Goal: Find specific page/section: Find specific page/section

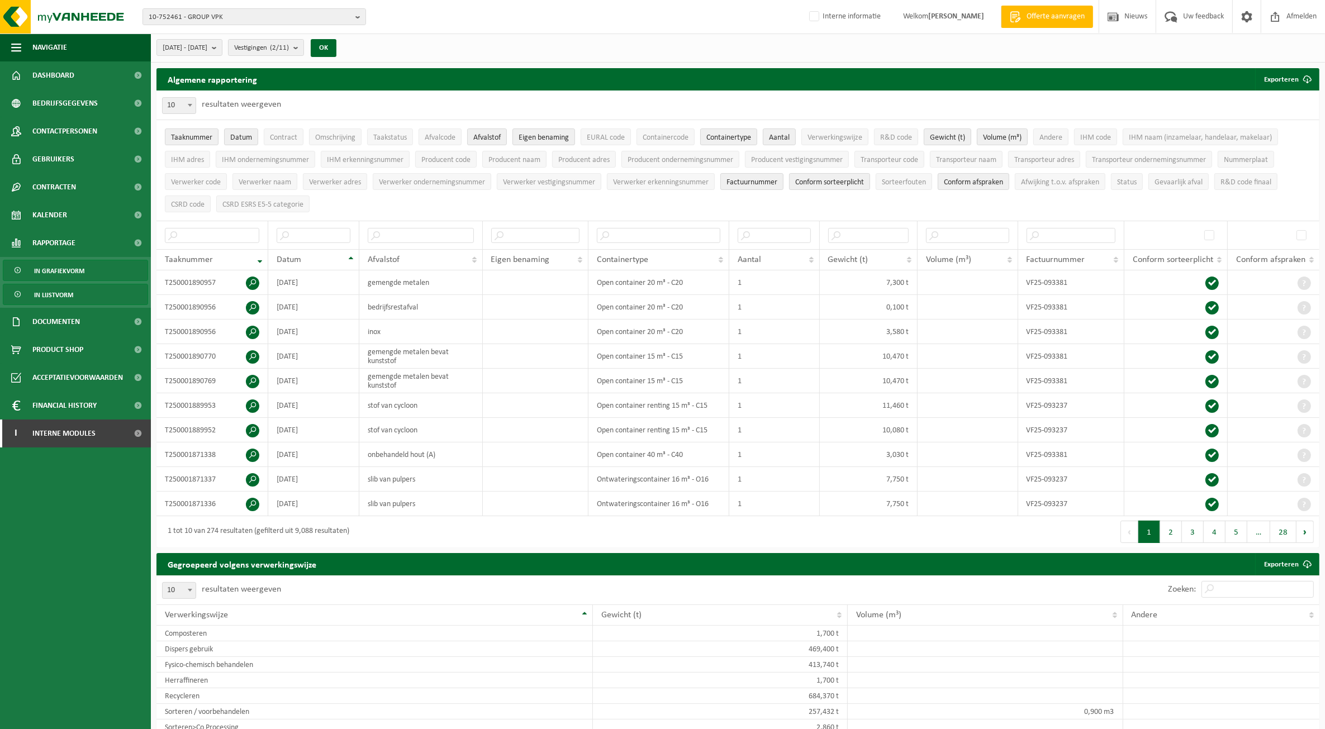
click at [60, 272] on span "In grafiekvorm" at bounding box center [59, 270] width 50 height 21
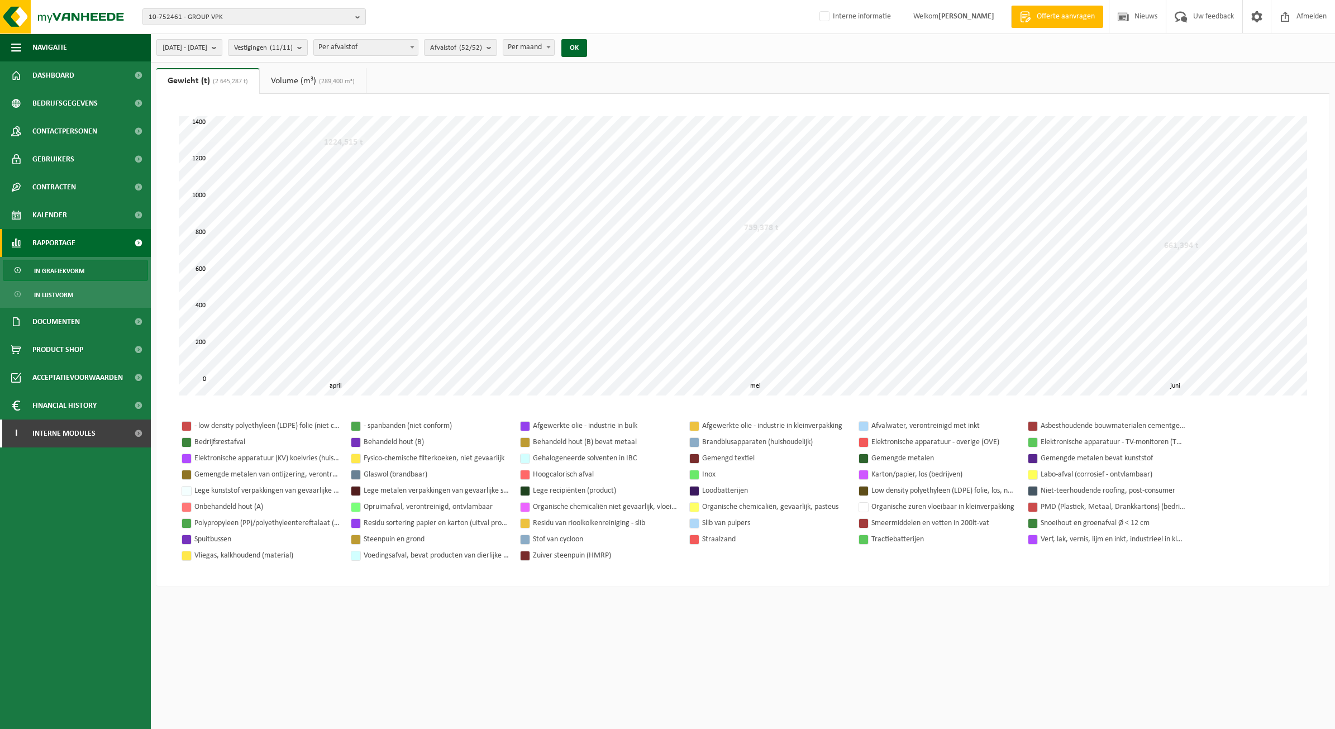
click at [207, 44] on span "[DATE] - [DATE]" at bounding box center [185, 48] width 45 height 17
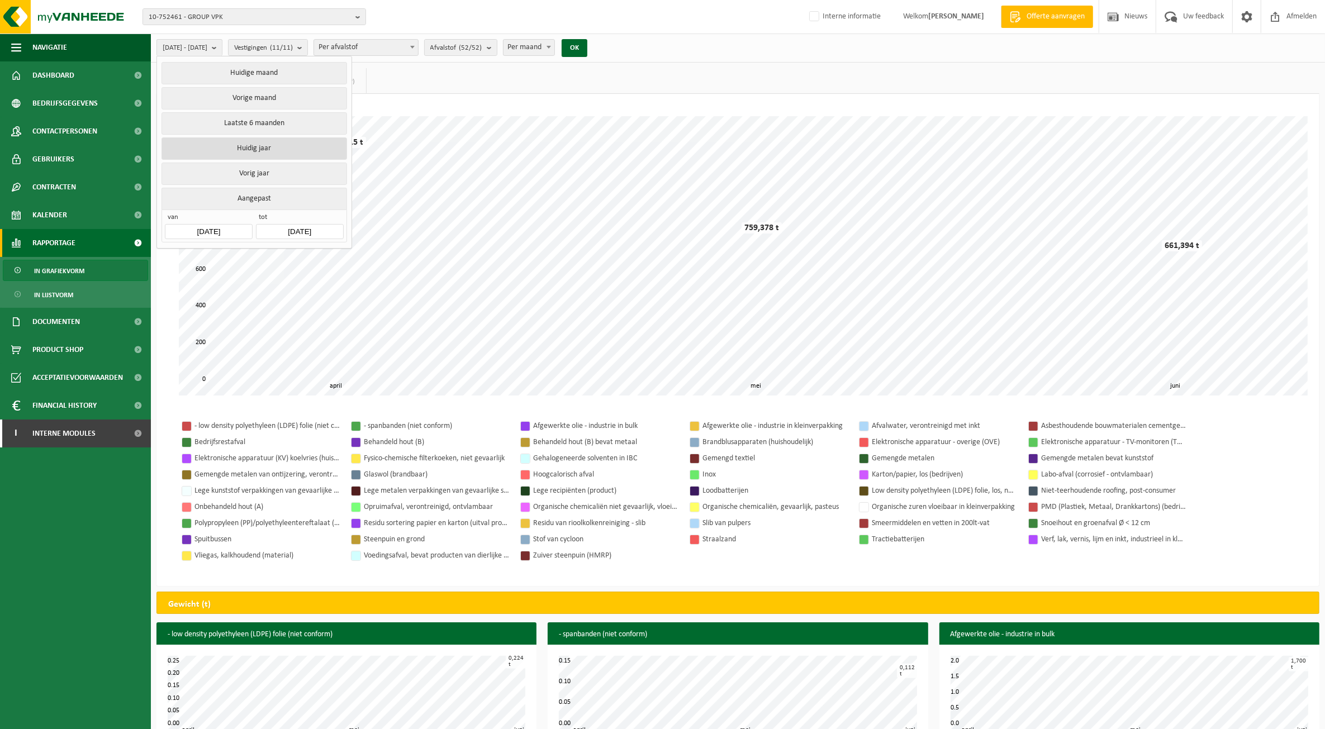
click at [255, 151] on button "Huidig jaar" at bounding box center [253, 148] width 185 height 22
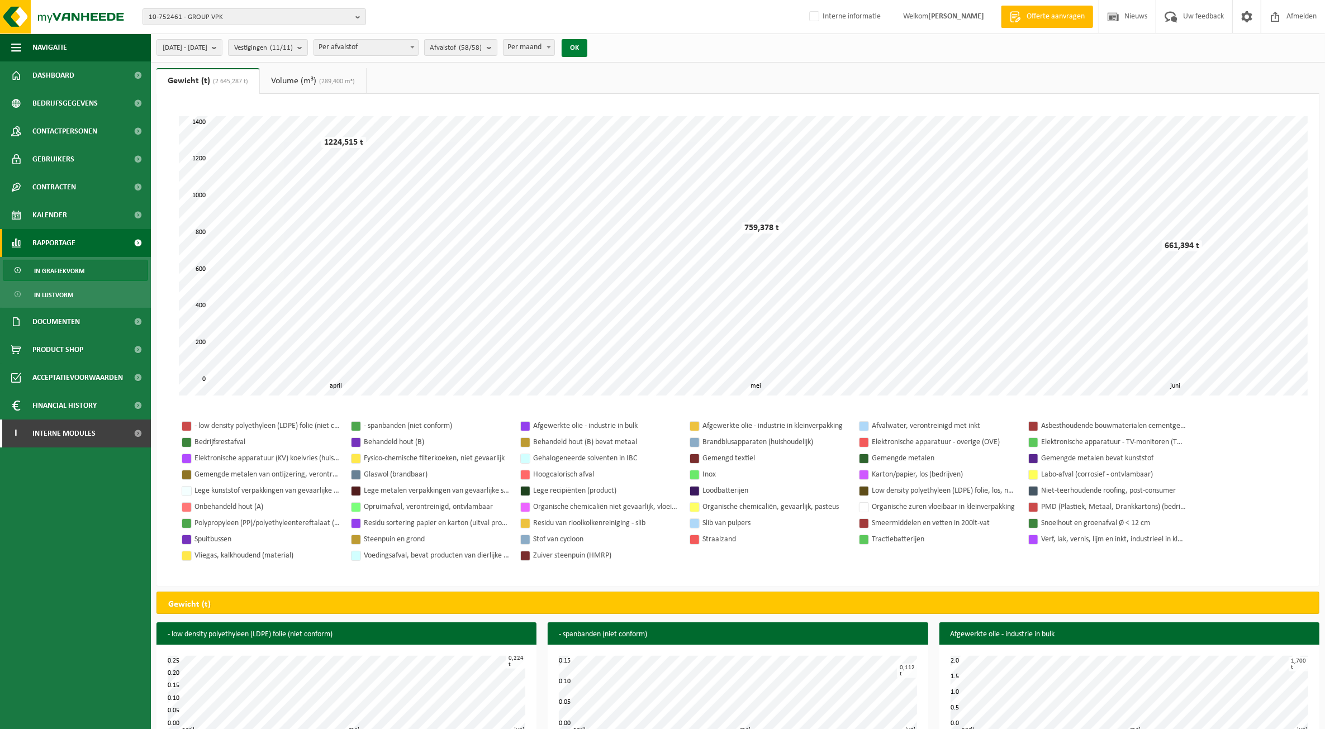
click at [587, 51] on button "OK" at bounding box center [574, 48] width 26 height 18
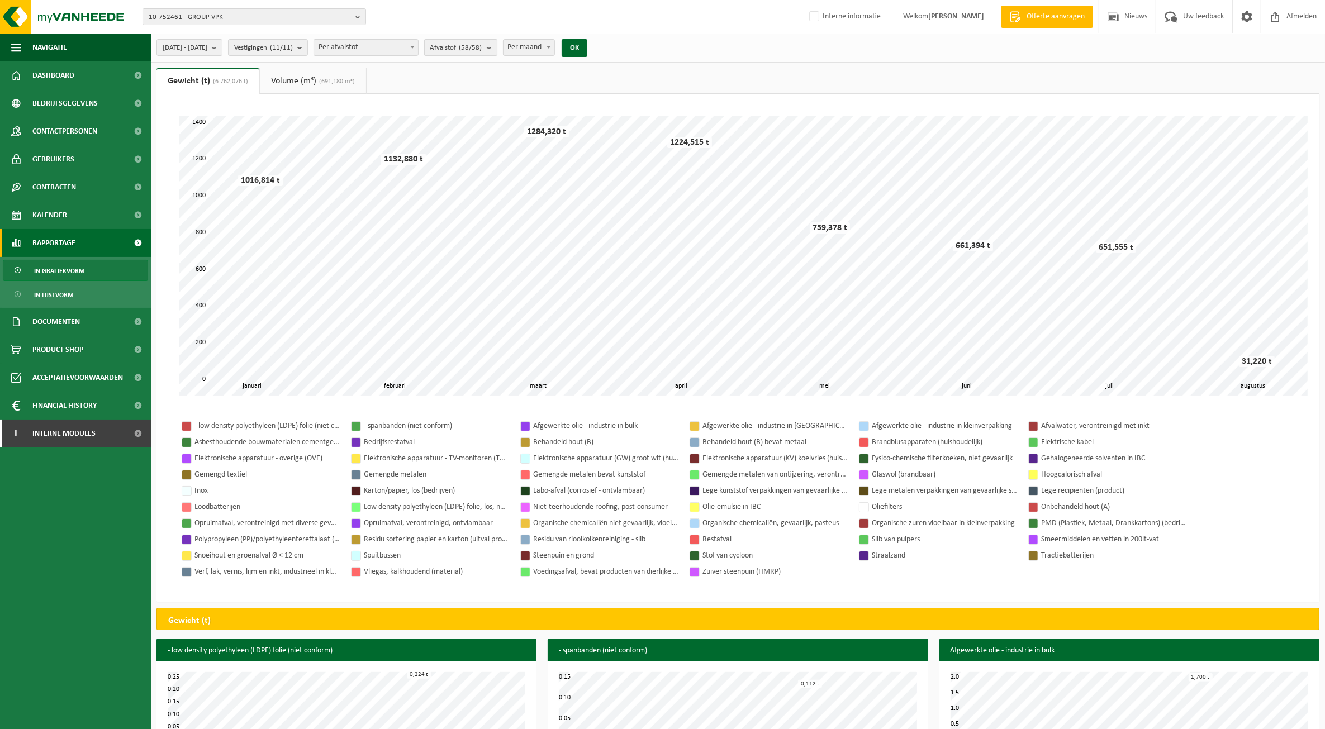
click at [497, 46] on b "submit" at bounding box center [492, 48] width 10 height 16
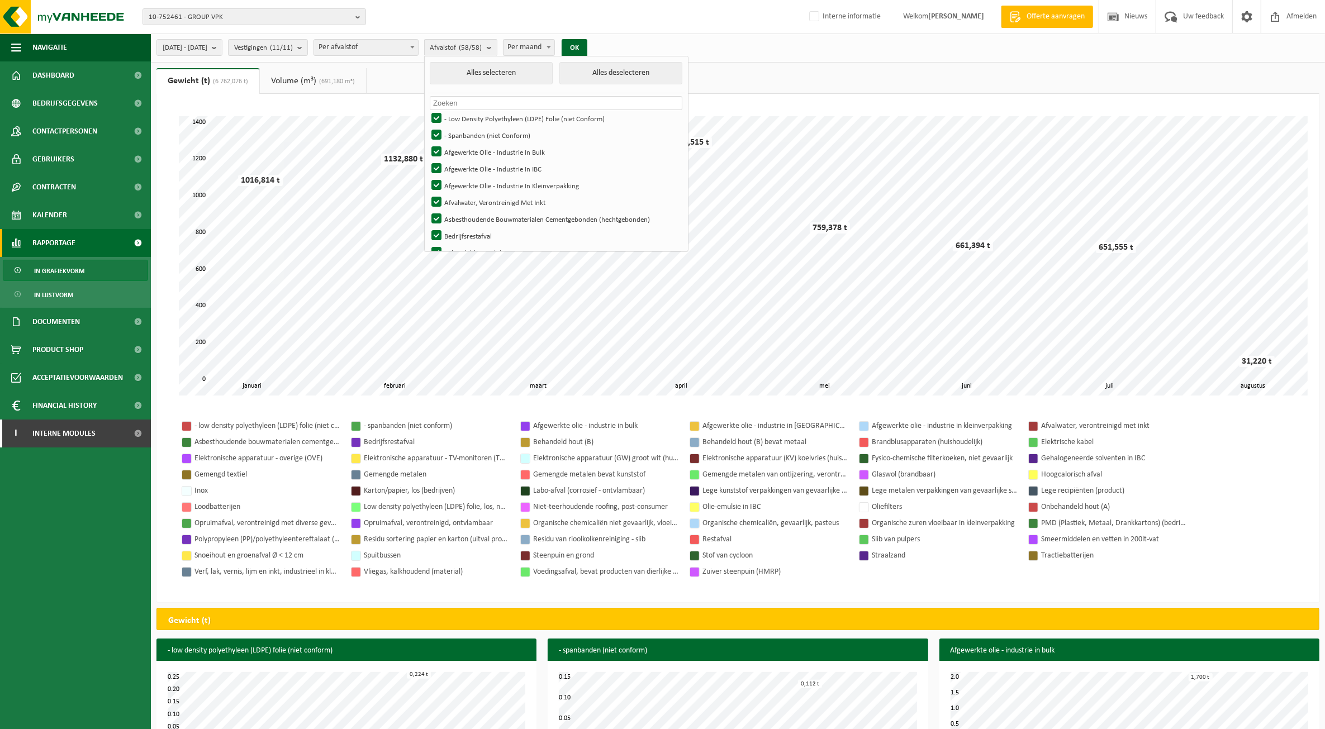
click at [555, 45] on span "Per maand" at bounding box center [528, 48] width 51 height 16
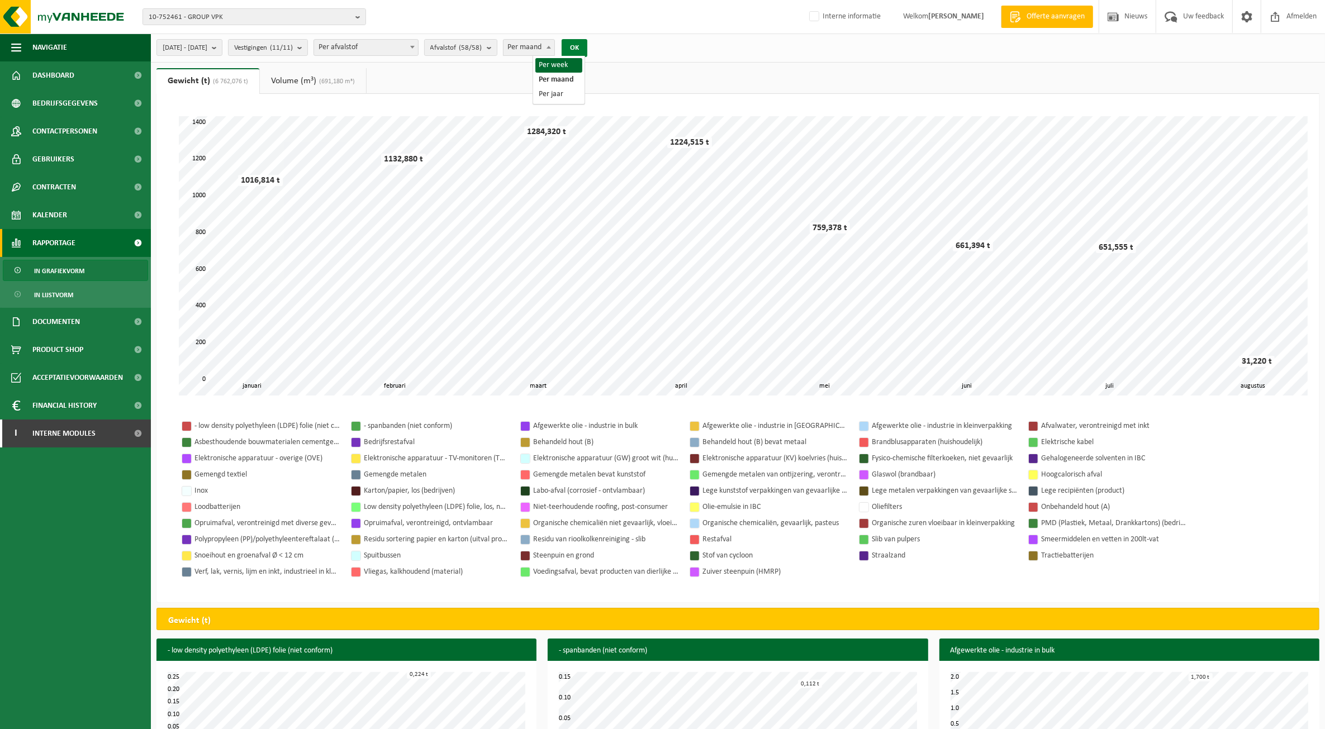
click at [587, 46] on button "OK" at bounding box center [574, 48] width 26 height 18
click at [207, 42] on span "[DATE] - [DATE]" at bounding box center [185, 48] width 45 height 17
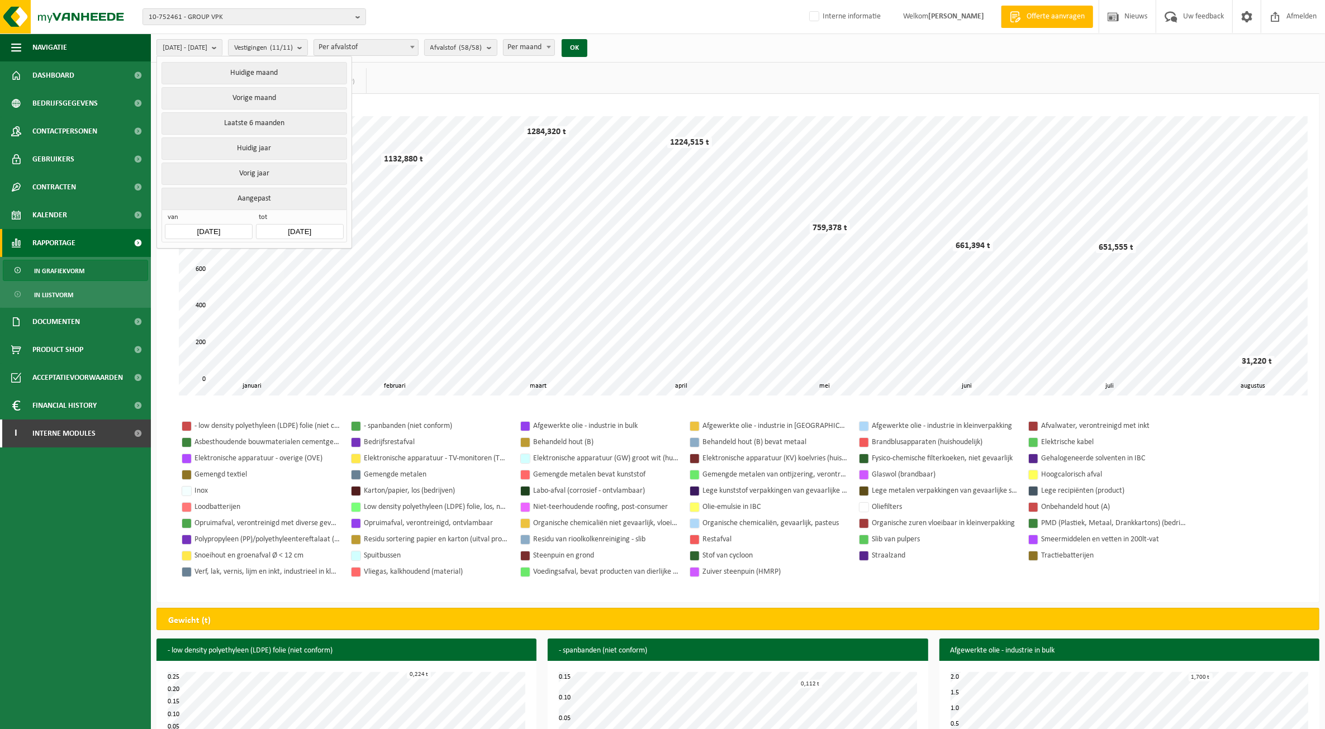
click at [221, 226] on input "[DATE]" at bounding box center [208, 231] width 87 height 15
click at [194, 293] on div "1" at bounding box center [195, 296] width 20 height 18
type input "[DATE]"
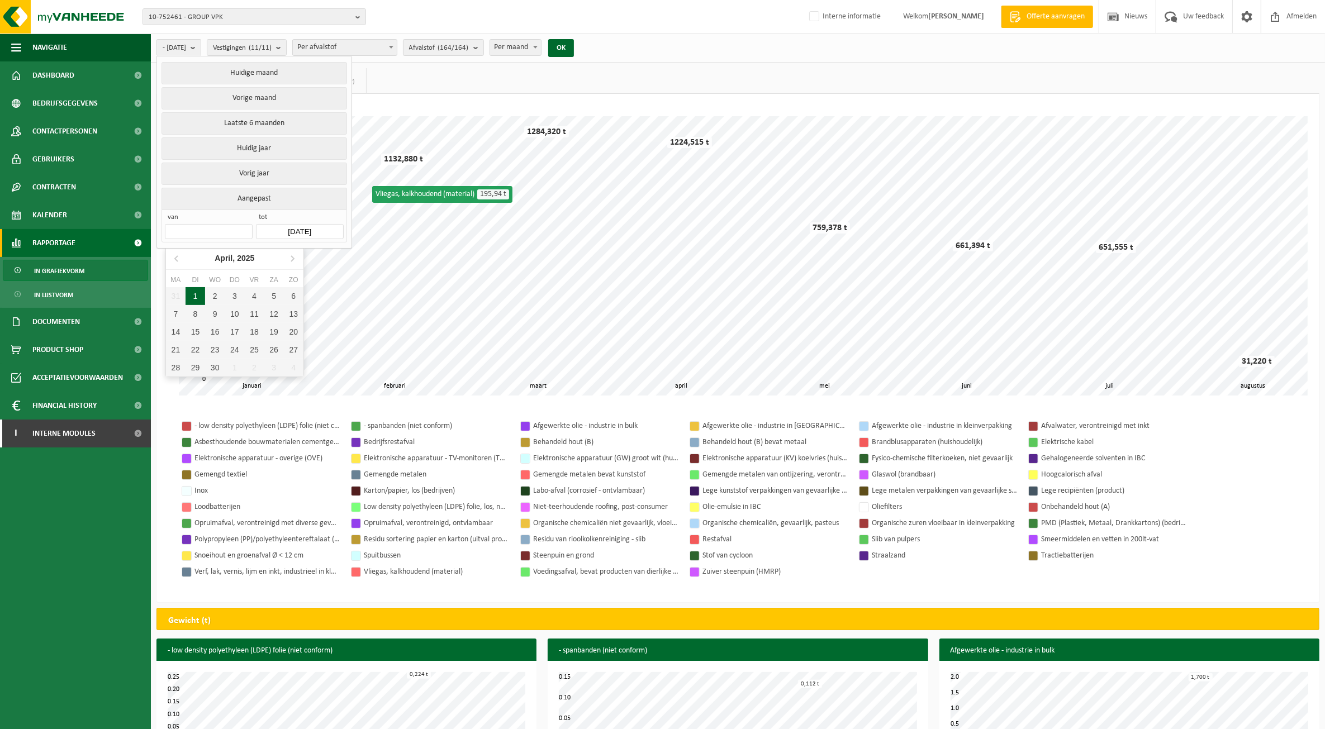
click at [201, 291] on div "1" at bounding box center [195, 296] width 20 height 18
type input "[DATE]"
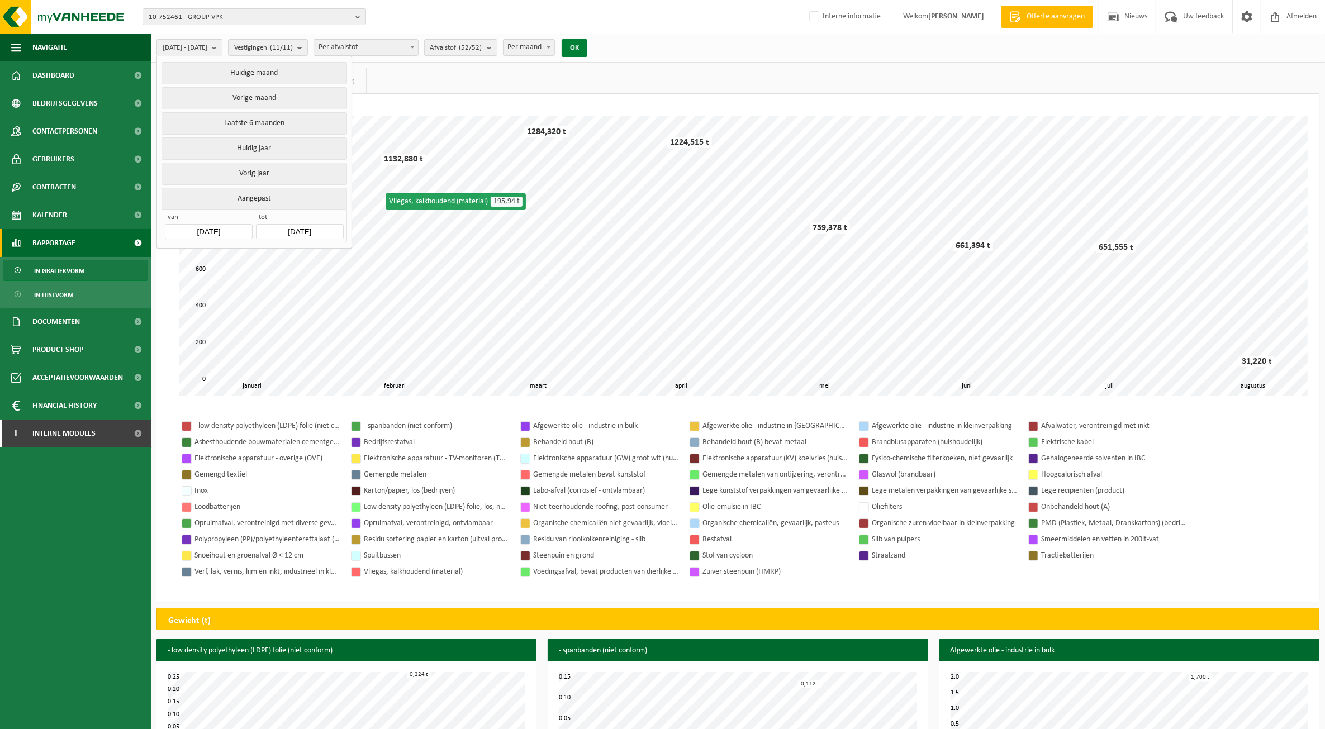
click at [587, 46] on button "OK" at bounding box center [574, 48] width 26 height 18
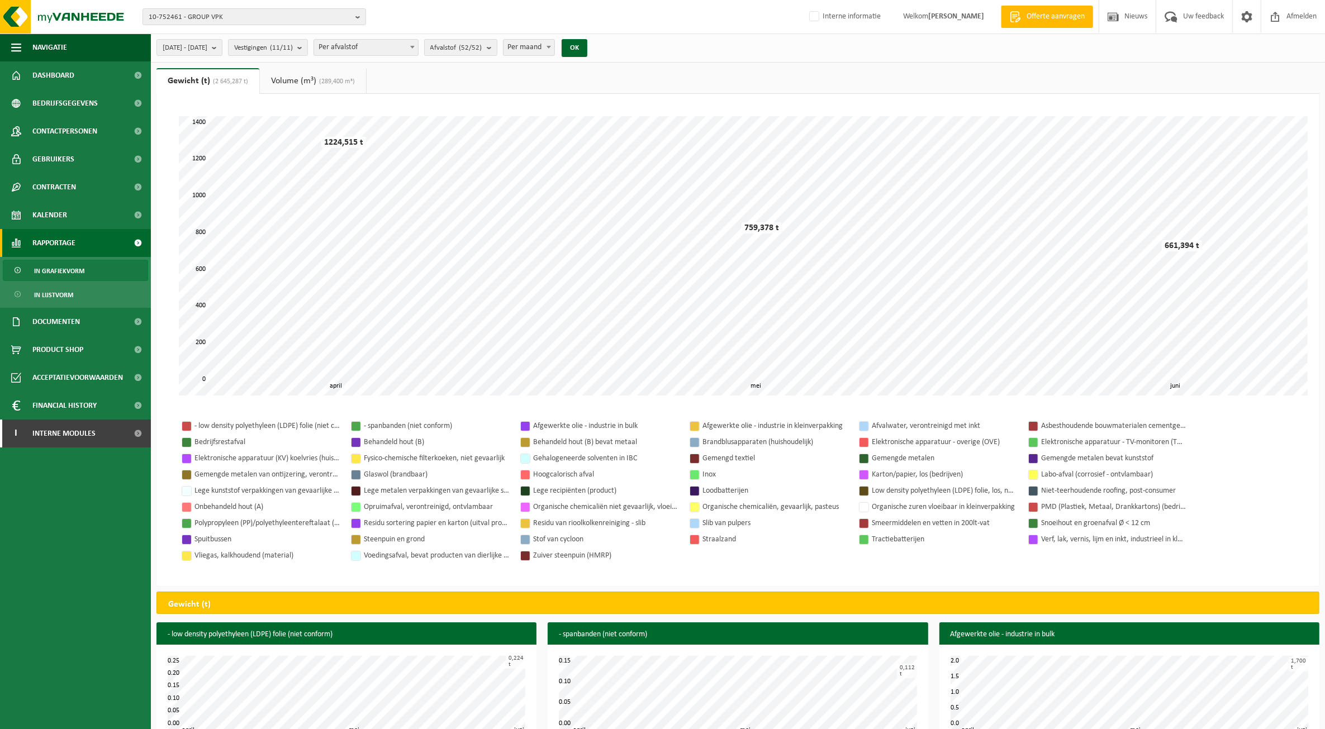
click at [555, 47] on span "Per maand" at bounding box center [528, 48] width 51 height 16
select select "3"
click at [587, 40] on button "OK" at bounding box center [574, 48] width 26 height 18
